Goal: Navigation & Orientation: Find specific page/section

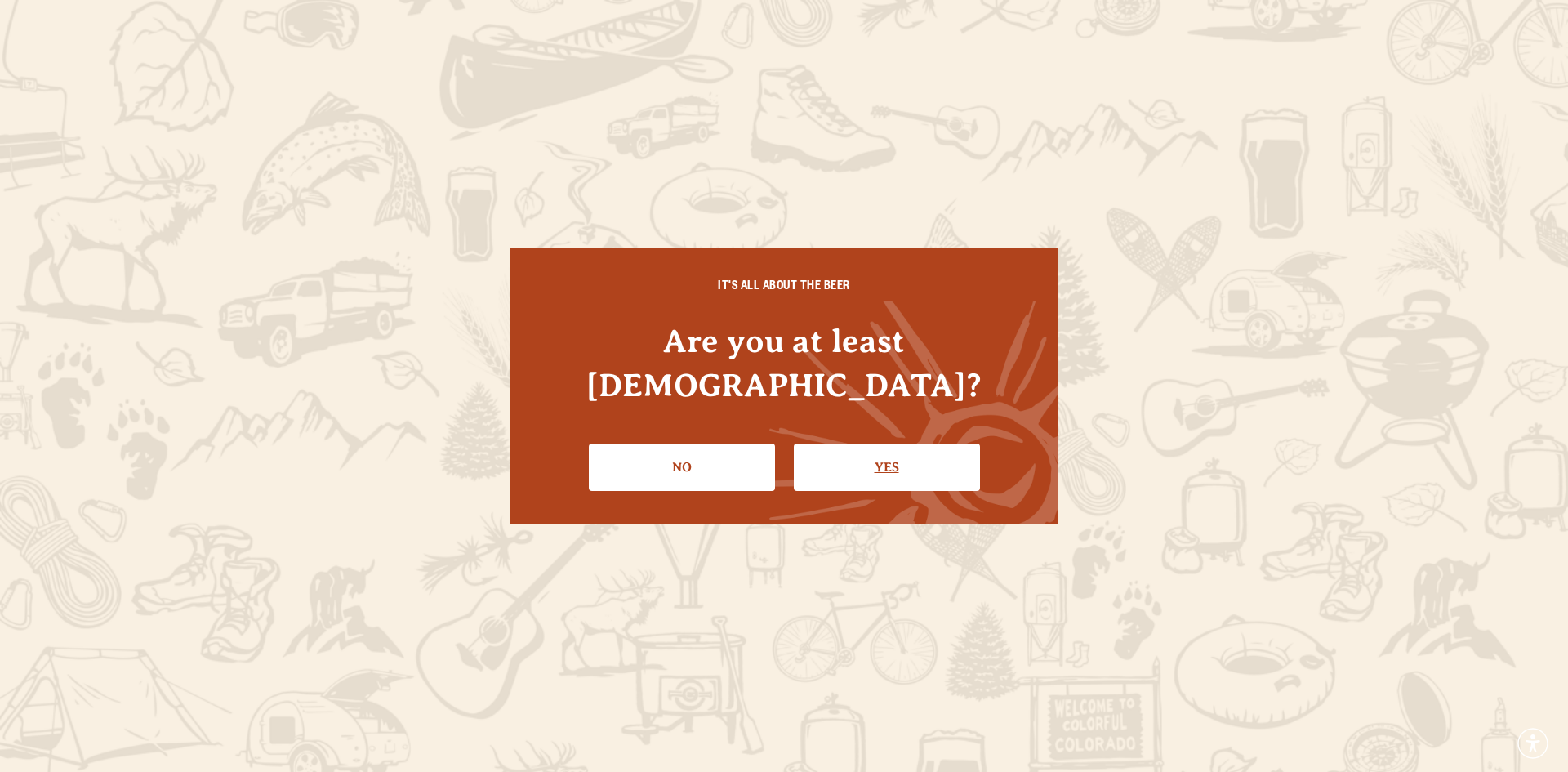
click at [869, 443] on link "Yes" at bounding box center [887, 467] width 186 height 47
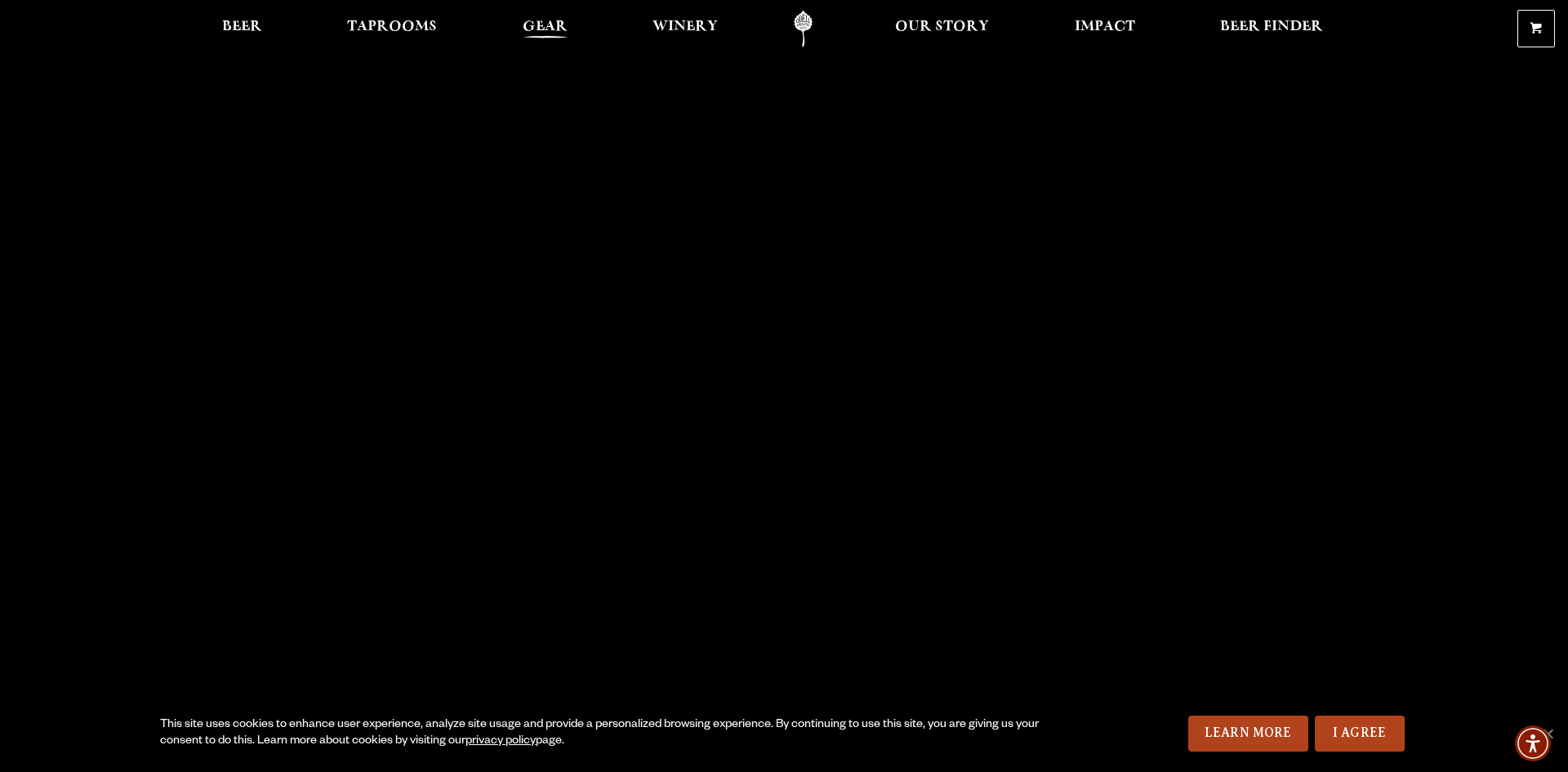
click at [548, 21] on span "Gear" at bounding box center [545, 27] width 45 height 13
click at [385, 23] on span "Taprooms" at bounding box center [392, 27] width 90 height 13
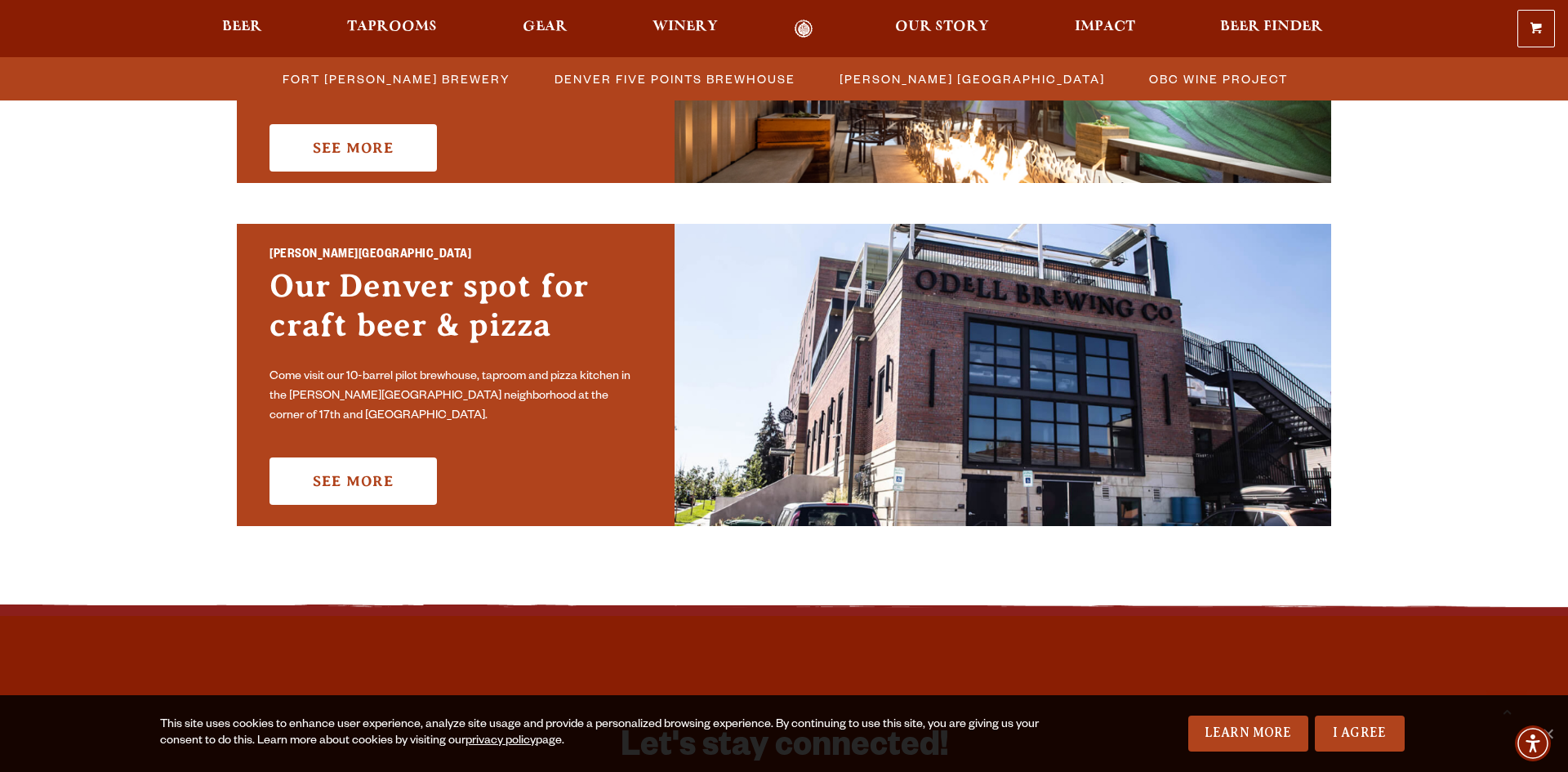
scroll to position [1045, 0]
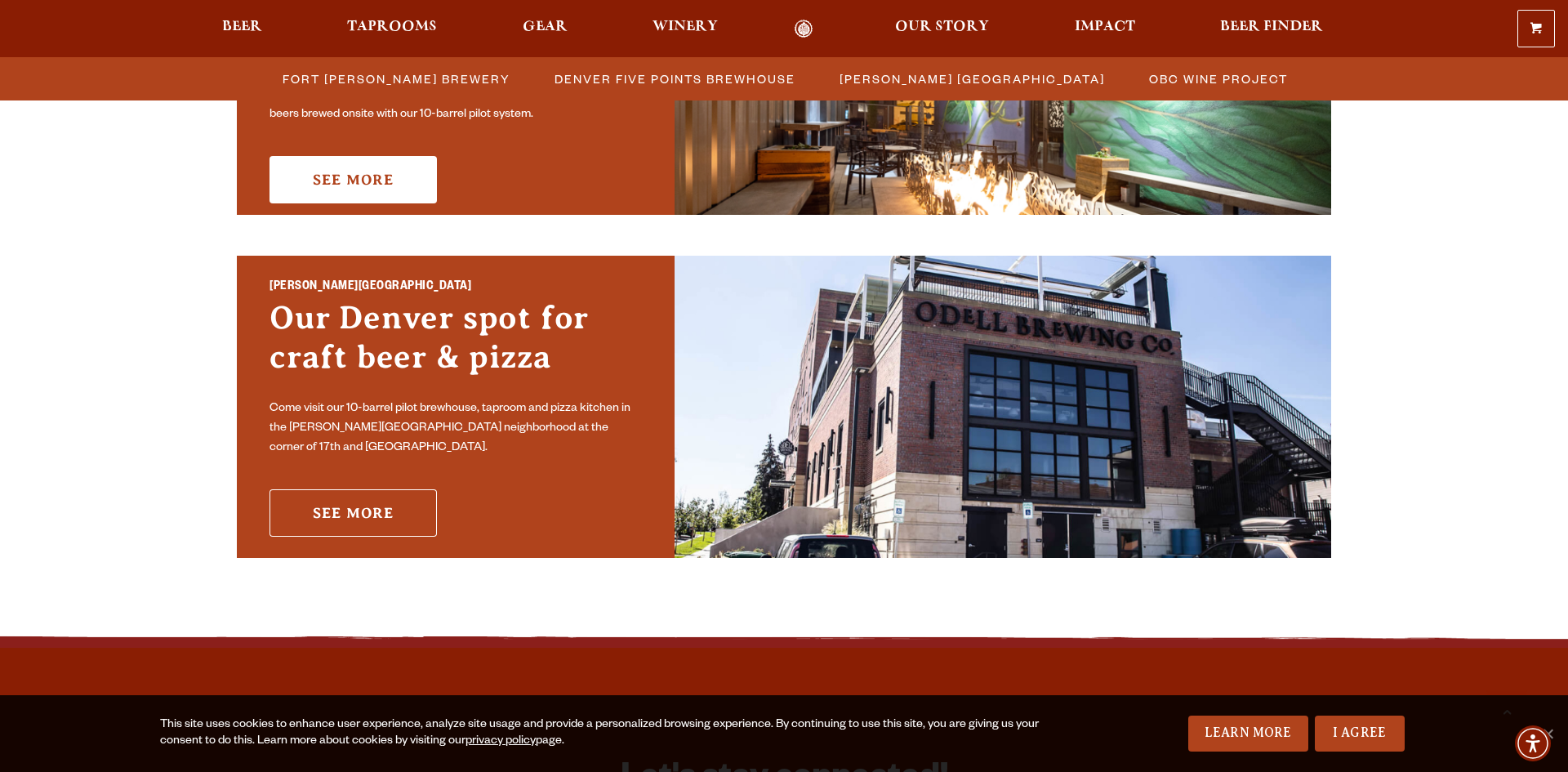
click at [343, 501] on link "See More" at bounding box center [354, 512] width 168 height 47
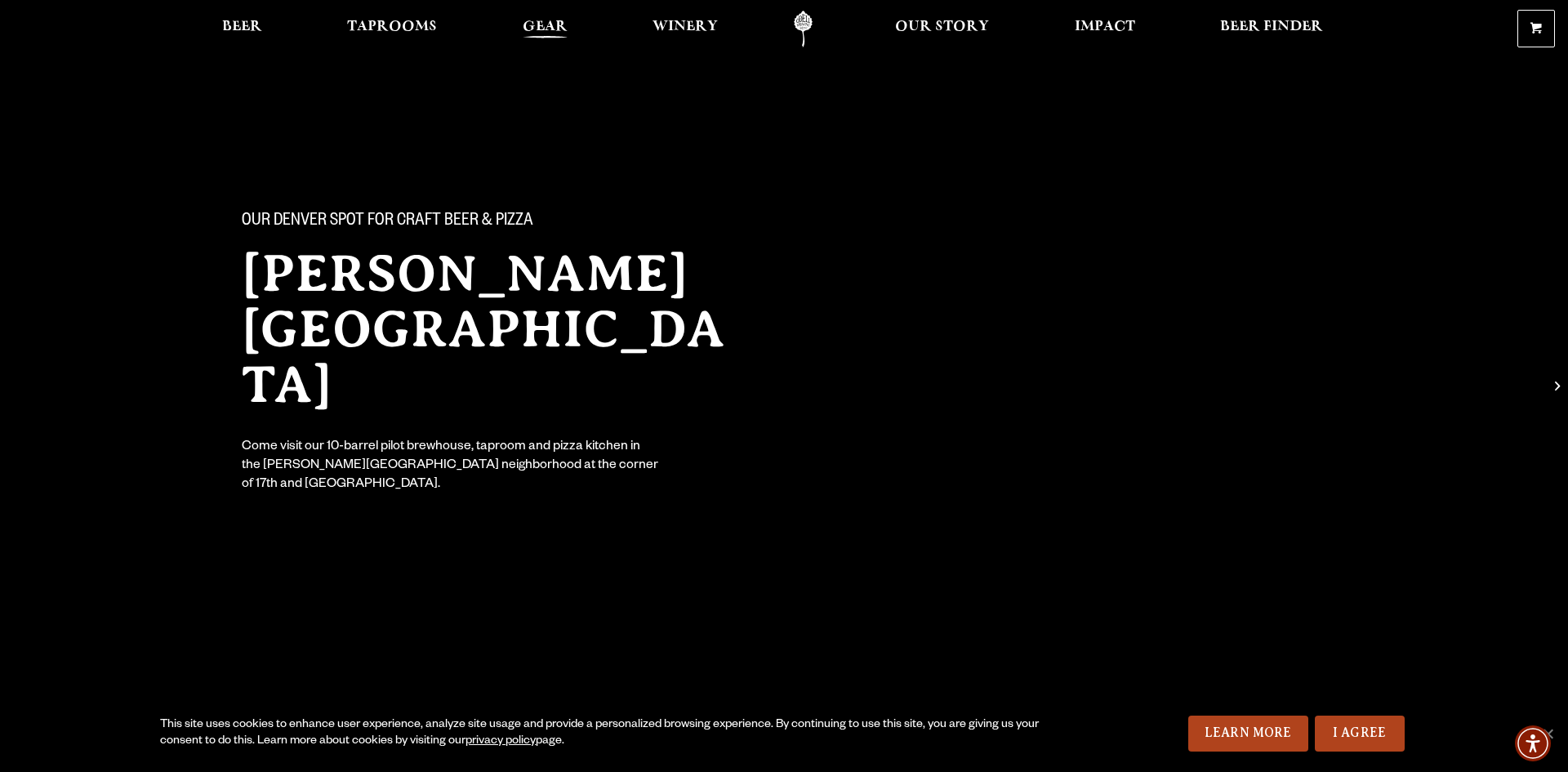
click at [549, 23] on span "Gear" at bounding box center [545, 27] width 45 height 13
